Goal: Transaction & Acquisition: Download file/media

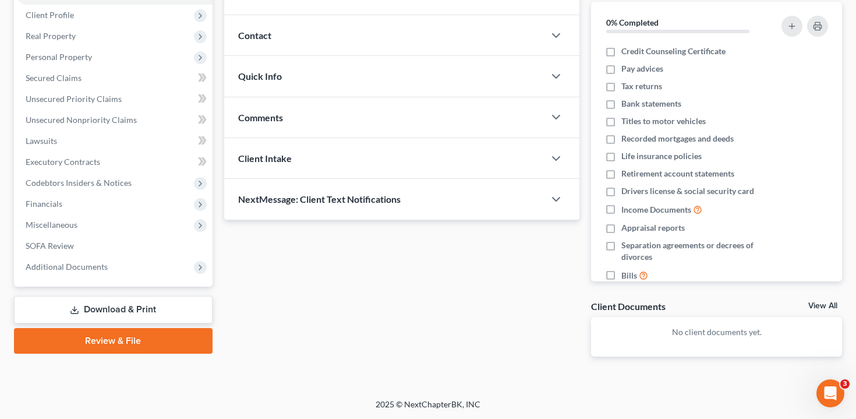
click at [90, 301] on link "Download & Print" at bounding box center [113, 309] width 199 height 27
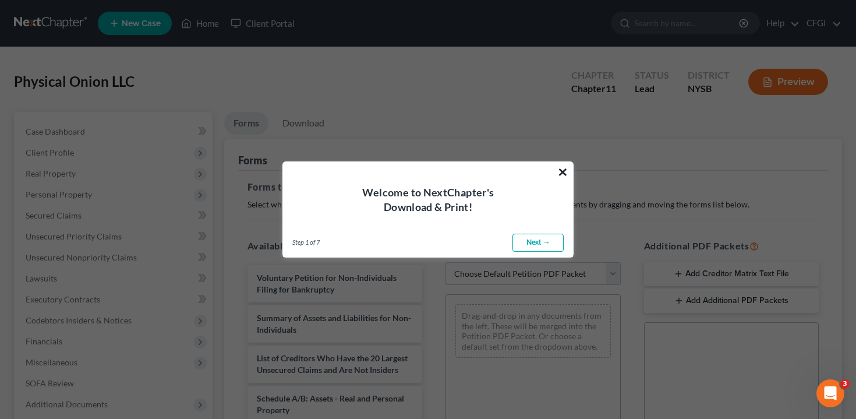
click at [564, 170] on button "×" at bounding box center [562, 171] width 11 height 19
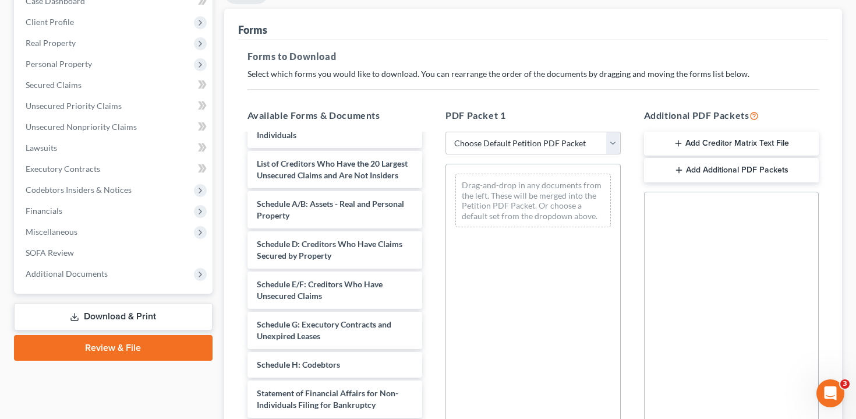
scroll to position [99, 0]
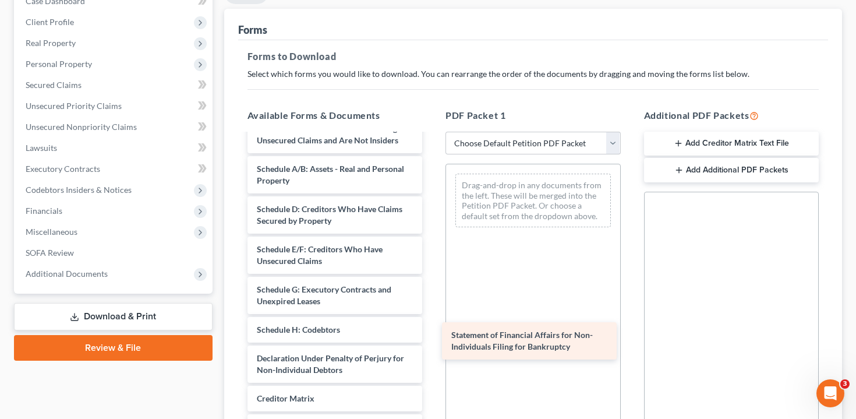
drag, startPoint x: 350, startPoint y: 365, endPoint x: 548, endPoint y: 341, distance: 199.4
click at [432, 341] on div "Statement of Financial Affairs for Non-Individuals Filing for Bankruptcy Volunt…" at bounding box center [335, 266] width 194 height 461
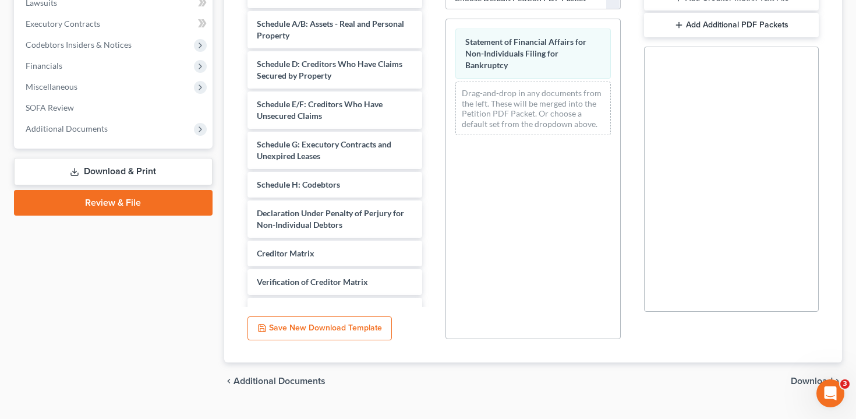
click at [805, 382] on span "Download" at bounding box center [812, 380] width 42 height 9
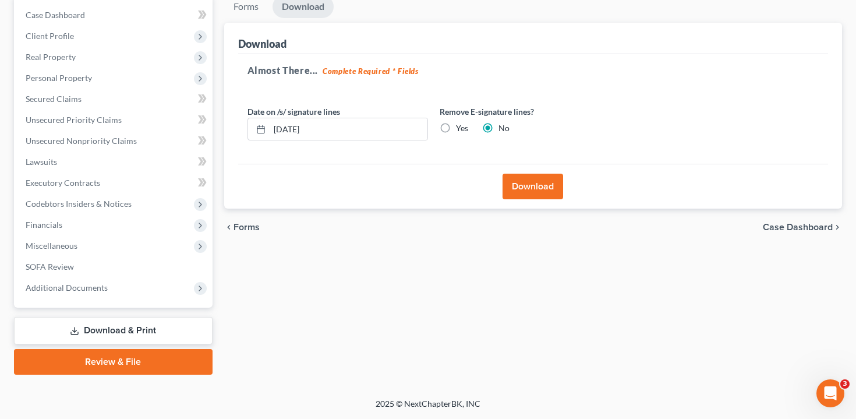
scroll to position [115, 0]
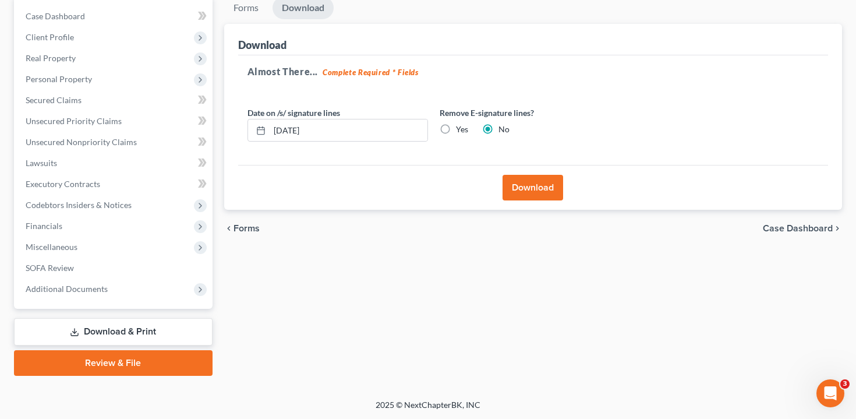
click at [525, 182] on button "Download" at bounding box center [532, 188] width 61 height 26
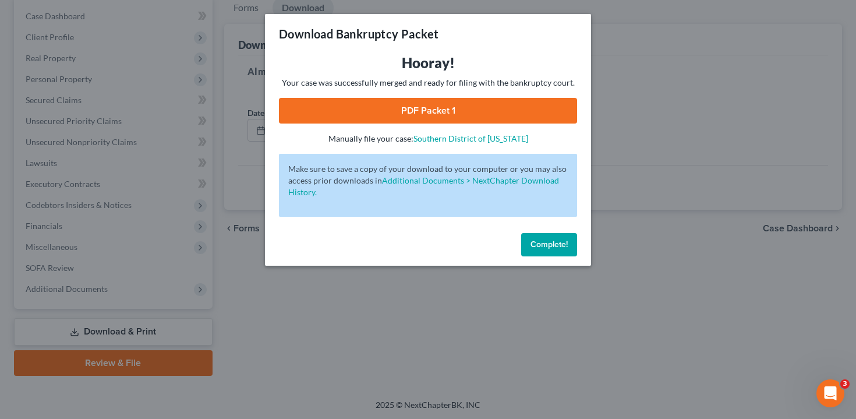
click at [481, 104] on link "PDF Packet 1" at bounding box center [428, 111] width 298 height 26
click at [536, 247] on span "Complete!" at bounding box center [548, 244] width 37 height 10
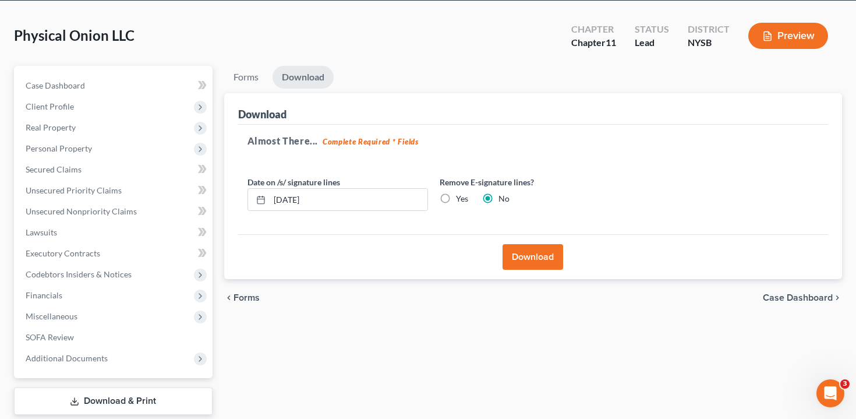
scroll to position [0, 0]
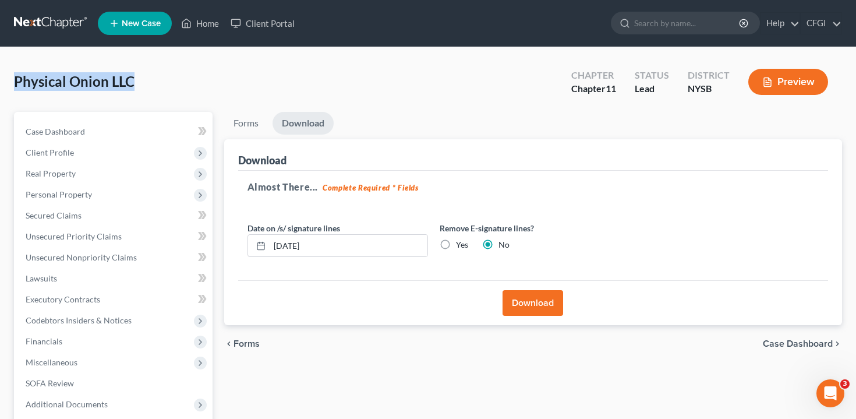
drag, startPoint x: 139, startPoint y: 91, endPoint x: 9, endPoint y: 75, distance: 130.9
click at [9, 75] on div "Physical Onion LLC Upgraded Chapter Chapter 11 Status Lead District [GEOGRAPHIC…" at bounding box center [428, 280] width 856 height 467
copy span "Physical Onion LLC"
